Goal: Information Seeking & Learning: Learn about a topic

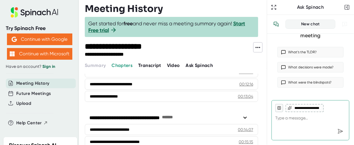
scroll to position [197, 0]
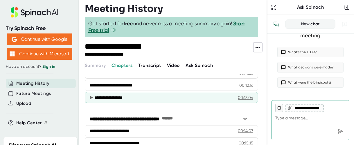
click at [90, 95] on icon at bounding box center [91, 97] width 3 height 4
click at [91, 94] on icon at bounding box center [90, 97] width 7 height 7
click at [108, 94] on div "**********" at bounding box center [161, 97] width 134 height 6
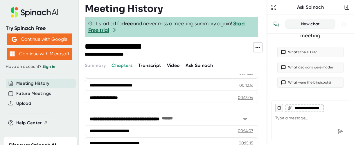
click at [150, 68] on button "Transcript" at bounding box center [149, 65] width 23 height 7
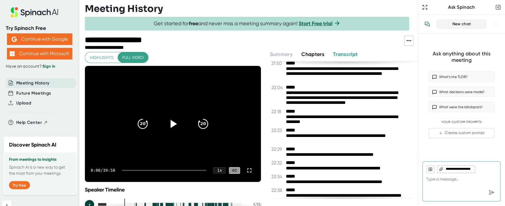
scroll to position [5141, 0]
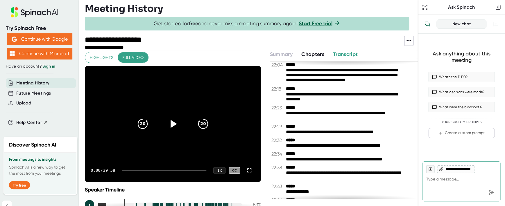
drag, startPoint x: 414, startPoint y: 193, endPoint x: 412, endPoint y: 182, distance: 11.7
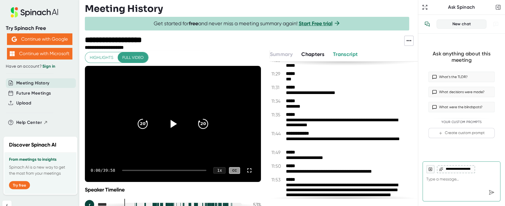
scroll to position [2660, 0]
